Goal: Task Accomplishment & Management: Use online tool/utility

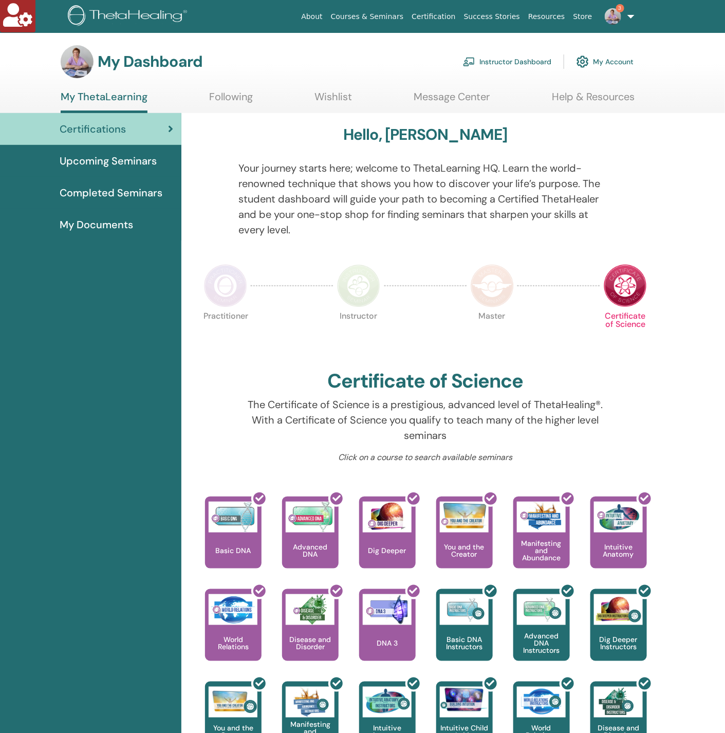
click at [513, 56] on link "Instructor Dashboard" at bounding box center [507, 61] width 88 height 23
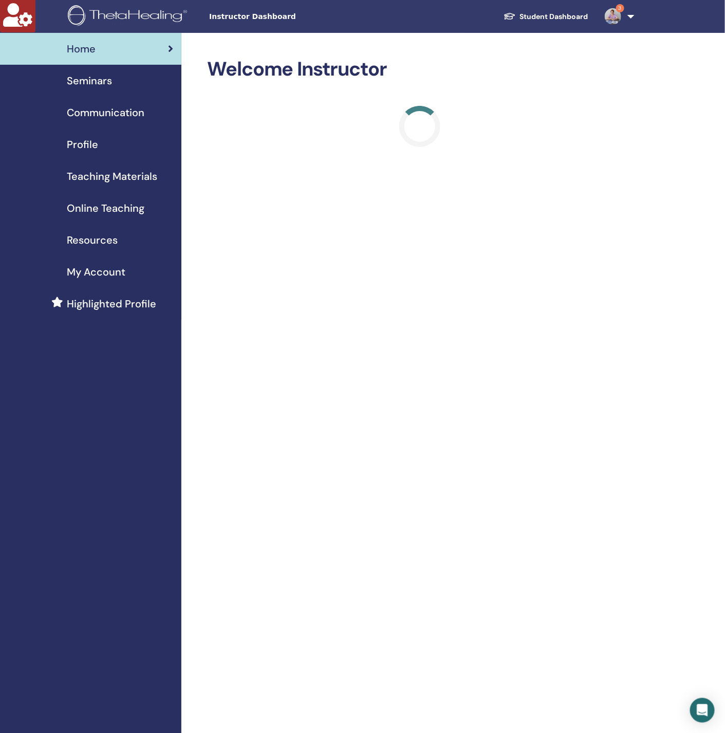
click at [105, 213] on span "Online Teaching" at bounding box center [106, 207] width 78 height 15
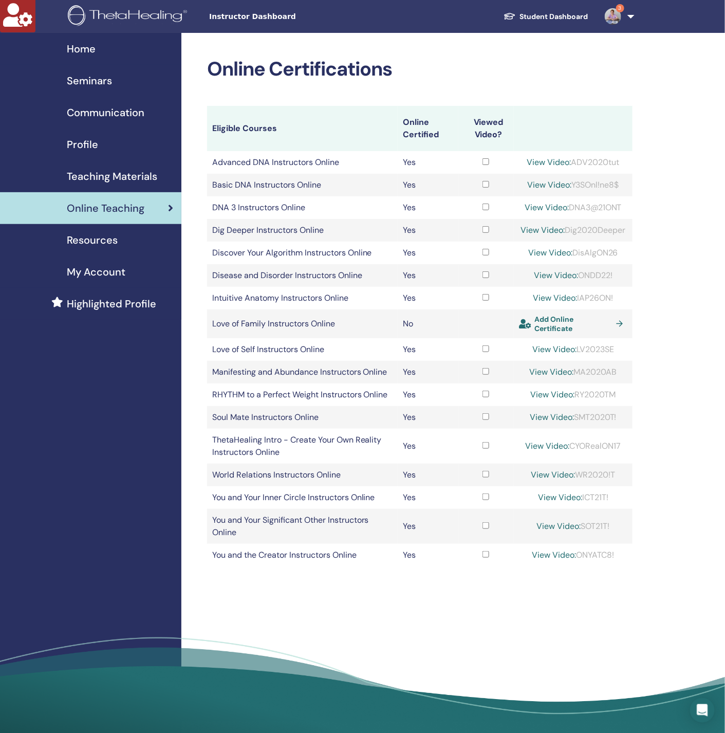
click at [554, 321] on span "Add Online Certificate" at bounding box center [573, 323] width 77 height 18
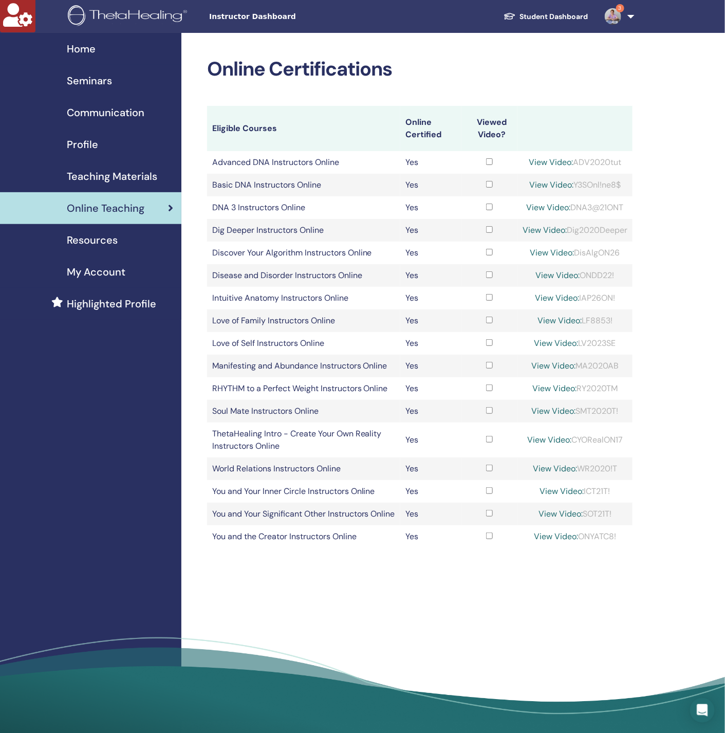
click at [621, 14] on img at bounding box center [613, 16] width 16 height 16
